Goal: Check status

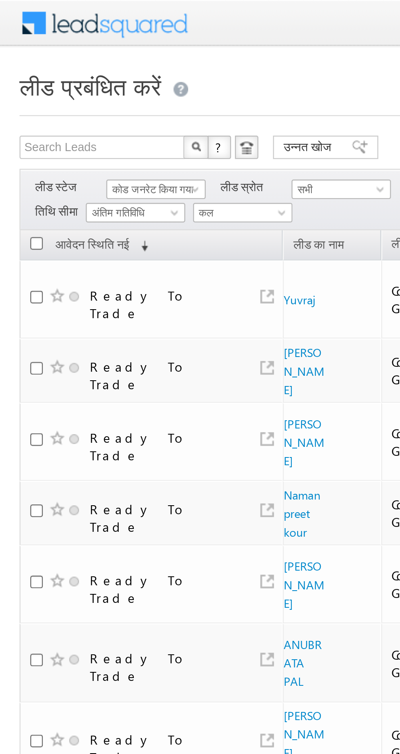
click at [98, 90] on span "कल" at bounding box center [100, 88] width 39 height 7
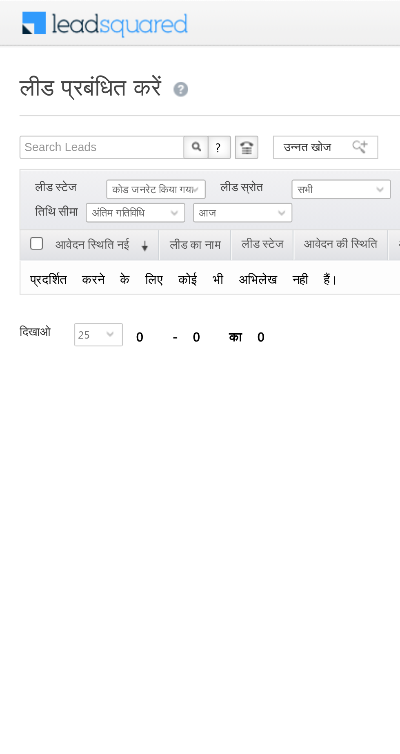
click at [48, 77] on font "कोड जनरेट किया गया" at bounding box center [64, 78] width 34 height 5
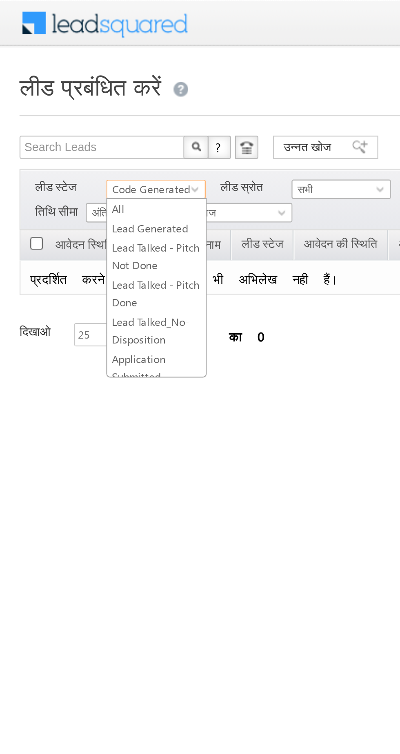
click at [90, 89] on font "आज" at bounding box center [86, 88] width 7 height 5
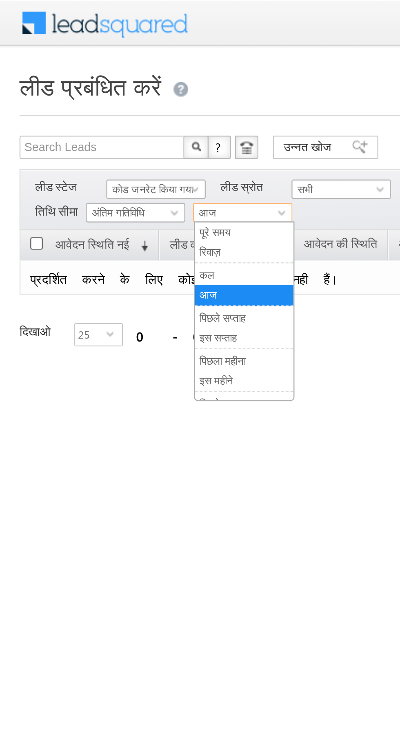
click at [95, 116] on link "कल" at bounding box center [102, 115] width 41 height 7
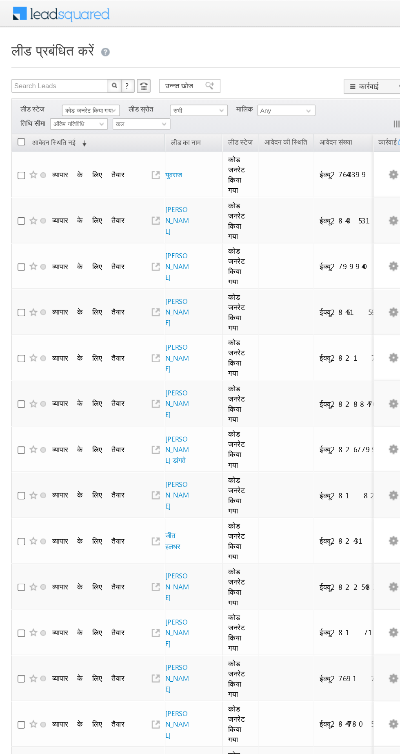
click at [58, 78] on font "कोड जनरेट किया गया" at bounding box center [64, 78] width 34 height 5
click at [57, 95] on font "लीड उत्पन्न" at bounding box center [56, 95] width 18 height 5
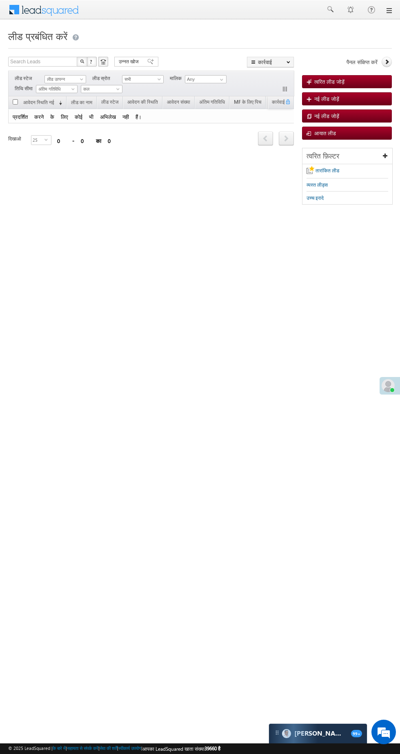
click at [384, 252] on html "मेनू [PERSON_NAME] निशा .यदा v@ang [GEOGRAPHIC_DATA]।" at bounding box center [200, 126] width 400 height 252
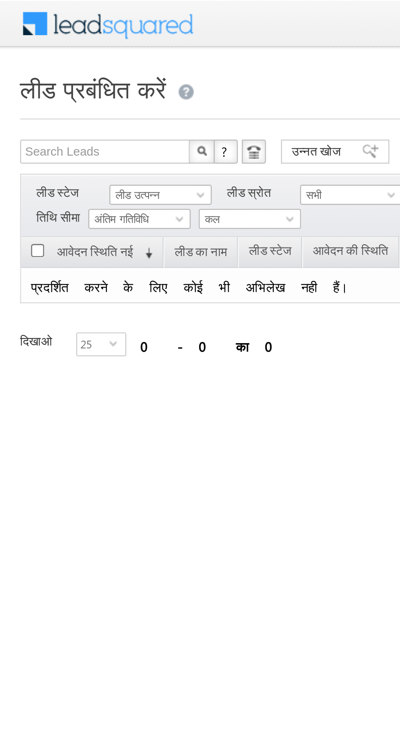
click at [53, 79] on font "लीड उत्पन्न" at bounding box center [56, 78] width 18 height 5
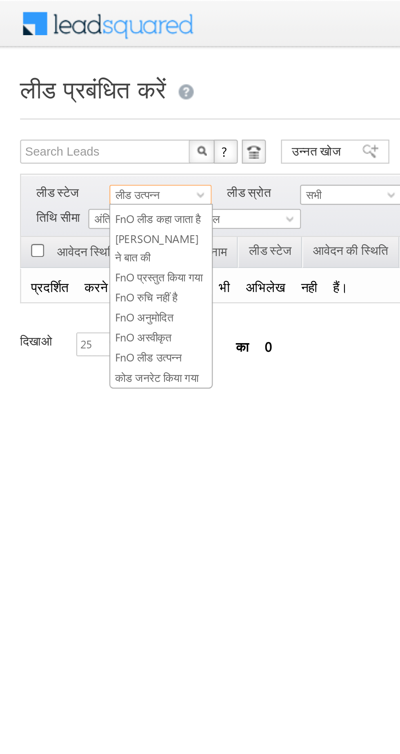
scroll to position [134, 0]
click at [60, 150] on font "कोड जनरेट किया गया" at bounding box center [64, 152] width 34 height 5
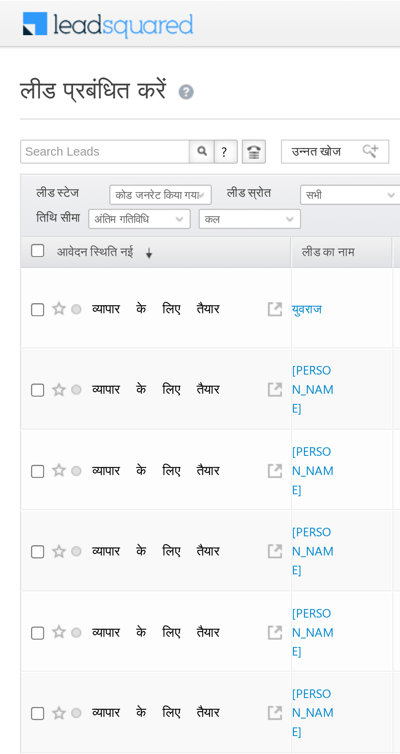
click at [101, 87] on span "कल" at bounding box center [100, 88] width 39 height 7
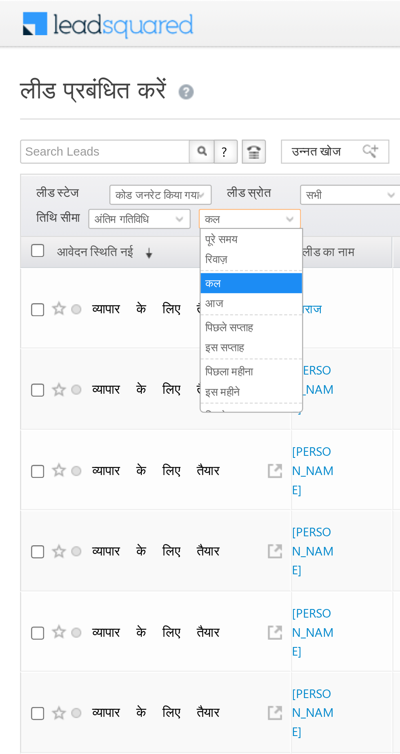
click at [97, 125] on link "आज" at bounding box center [102, 123] width 41 height 7
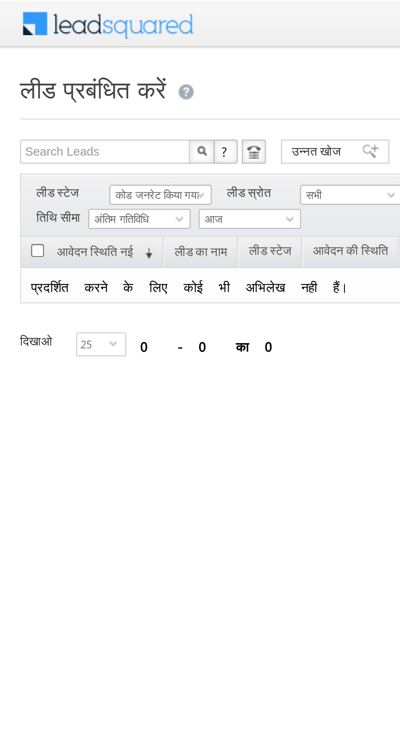
click at [63, 79] on font "कोड जनरेट किया गया" at bounding box center [64, 78] width 34 height 5
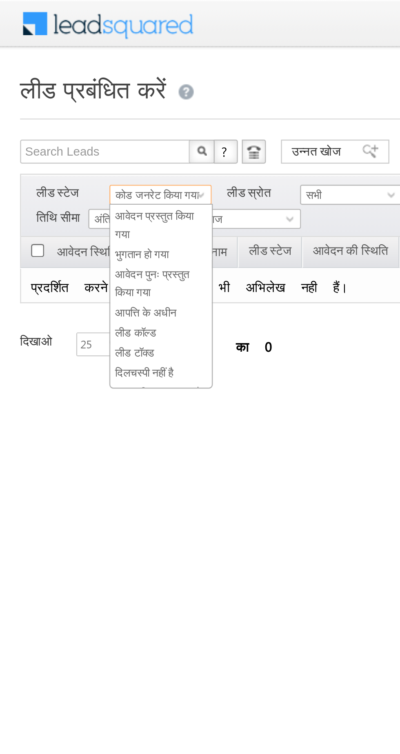
scroll to position [0, 0]
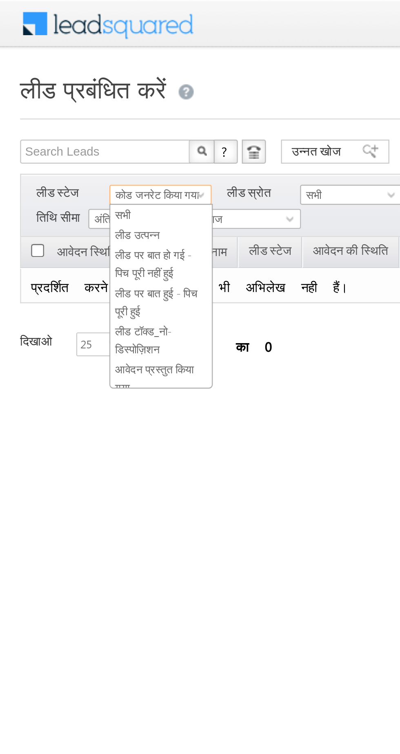
click at [52, 96] on font "लीड उत्पन्न" at bounding box center [56, 95] width 18 height 5
